Goal: Task Accomplishment & Management: Use online tool/utility

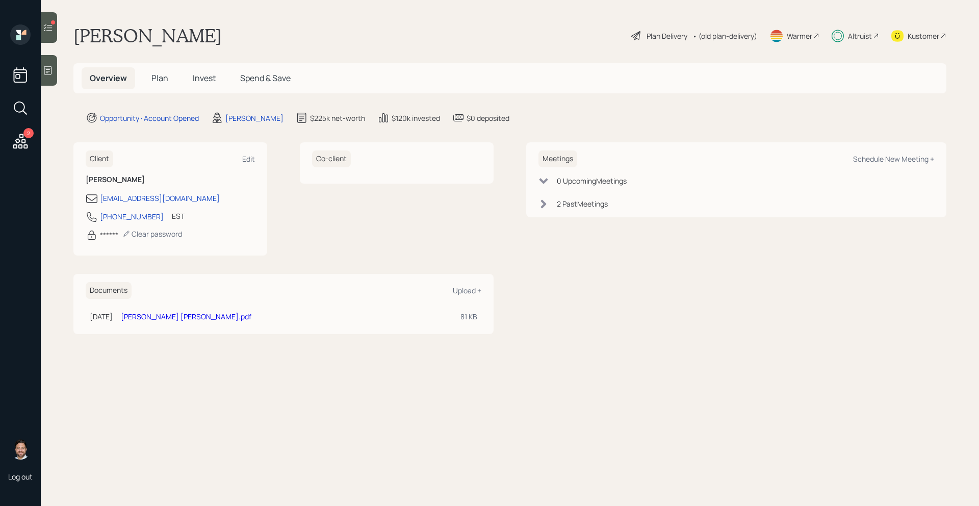
click at [53, 32] on div at bounding box center [49, 27] width 16 height 31
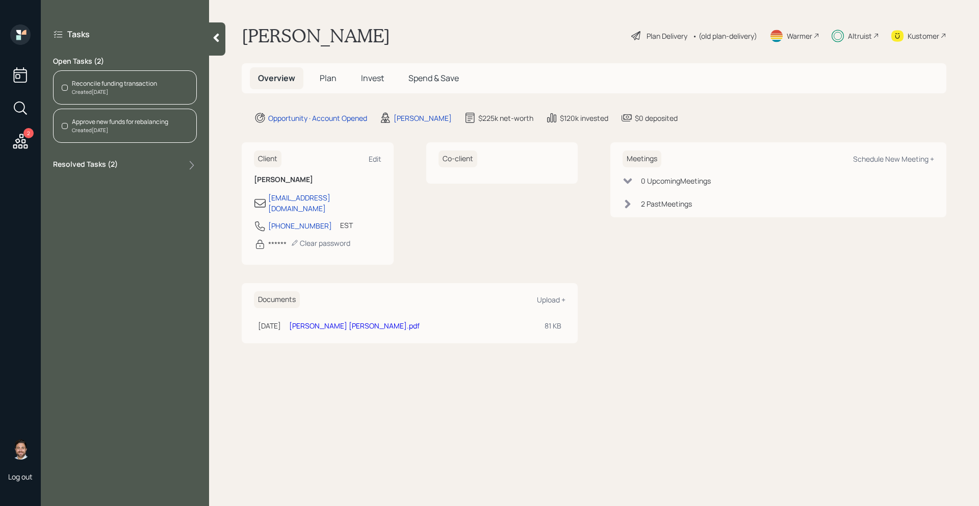
click at [131, 88] on div "Created [DATE]" at bounding box center [114, 92] width 85 height 8
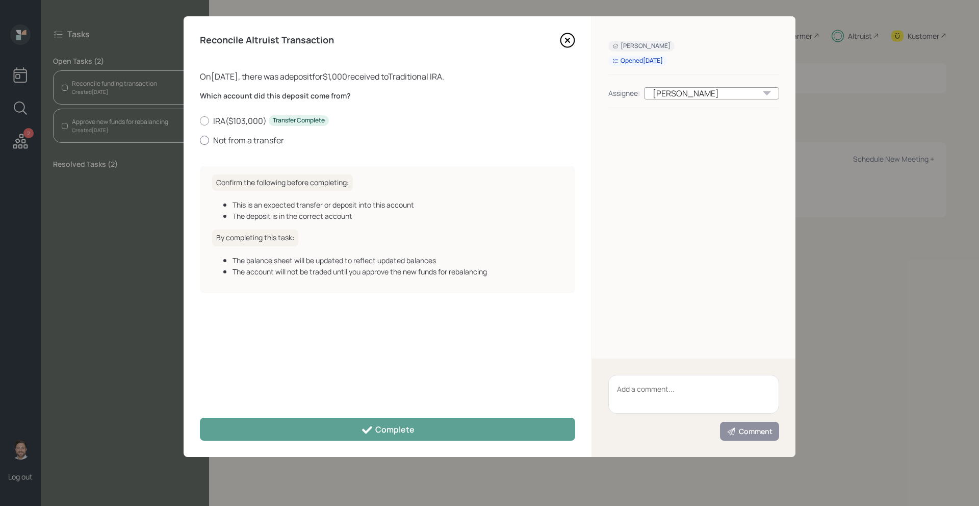
click at [271, 139] on label "Not from a transfer" at bounding box center [387, 140] width 375 height 11
click at [200, 140] on input "Not from a transfer" at bounding box center [199, 140] width 1 height 1
radio input "true"
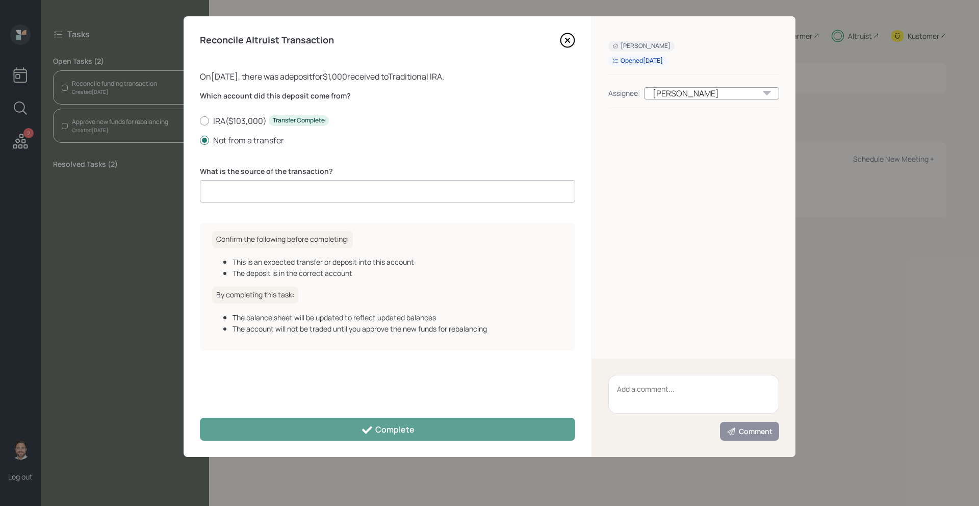
click at [283, 191] on input at bounding box center [387, 191] width 375 height 22
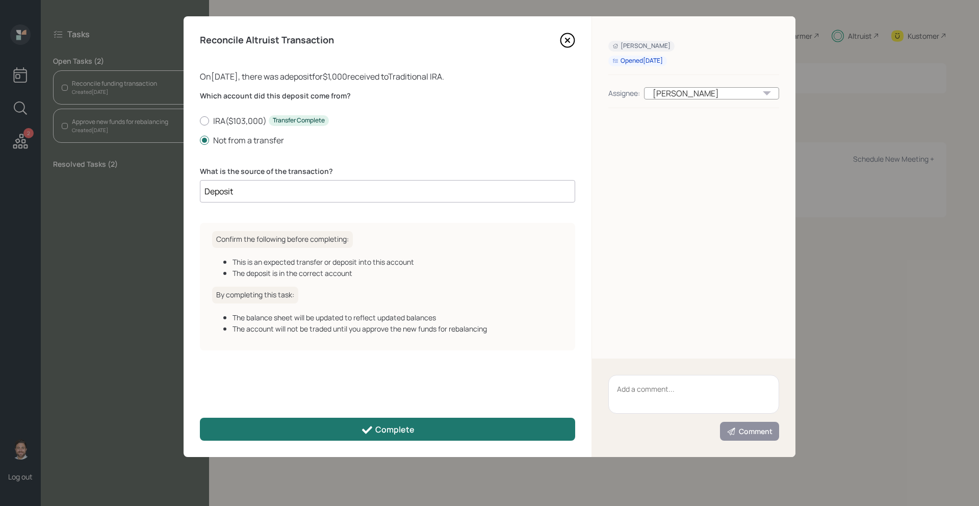
type input "Deposit"
click at [387, 432] on div "Complete" at bounding box center [388, 430] width 54 height 12
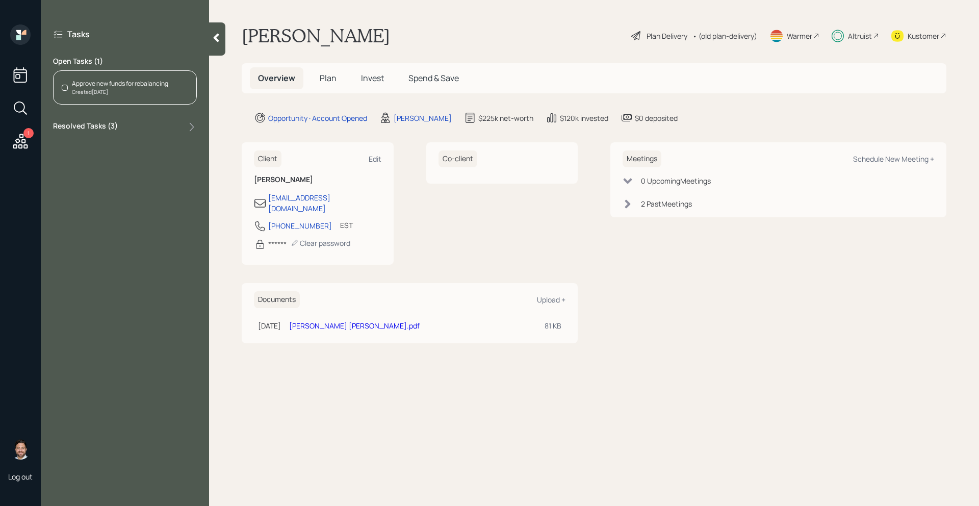
click at [161, 92] on div "Created [DATE]" at bounding box center [120, 92] width 96 height 8
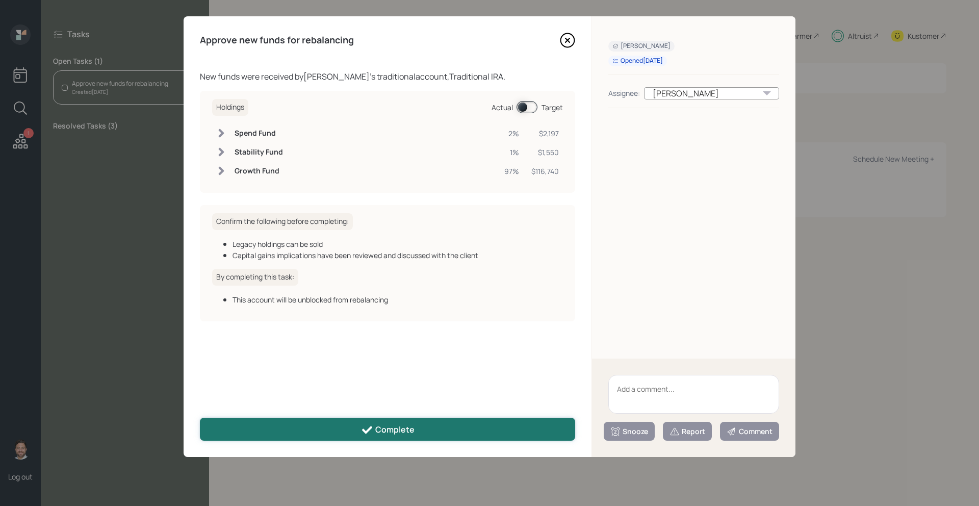
click at [423, 435] on button "Complete" at bounding box center [387, 429] width 375 height 23
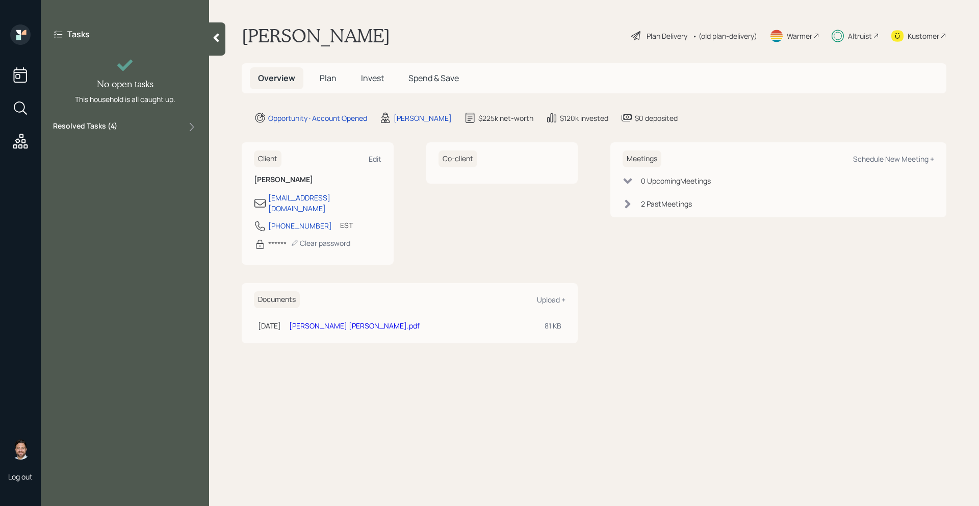
click at [217, 35] on icon at bounding box center [217, 38] width 6 height 9
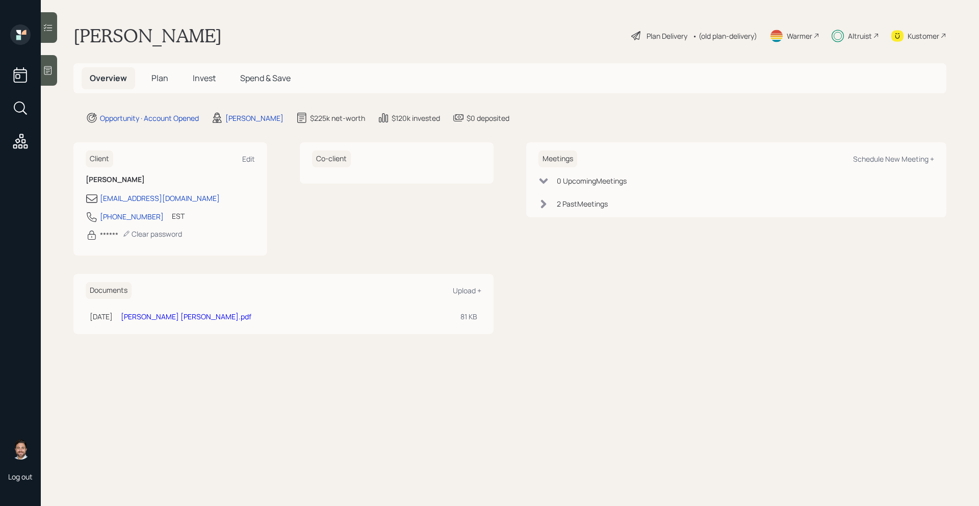
click at [854, 38] on div "Altruist" at bounding box center [860, 36] width 24 height 11
